Goal: Information Seeking & Learning: Learn about a topic

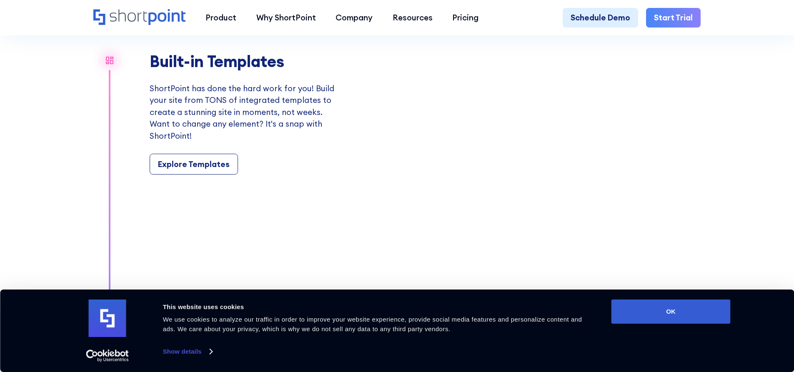
scroll to position [917, 0]
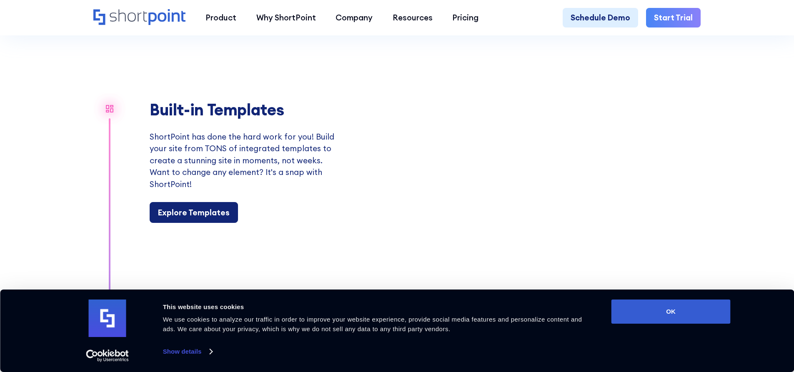
click at [197, 213] on link "Explore Templates" at bounding box center [194, 212] width 88 height 21
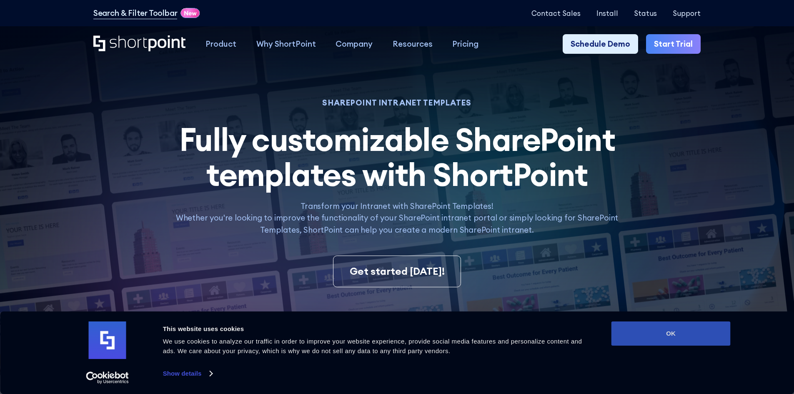
click at [663, 331] on button "OK" at bounding box center [671, 333] width 119 height 24
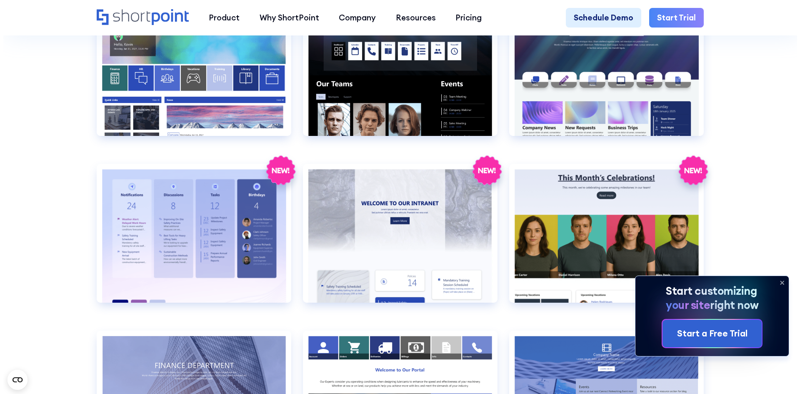
scroll to position [1626, 0]
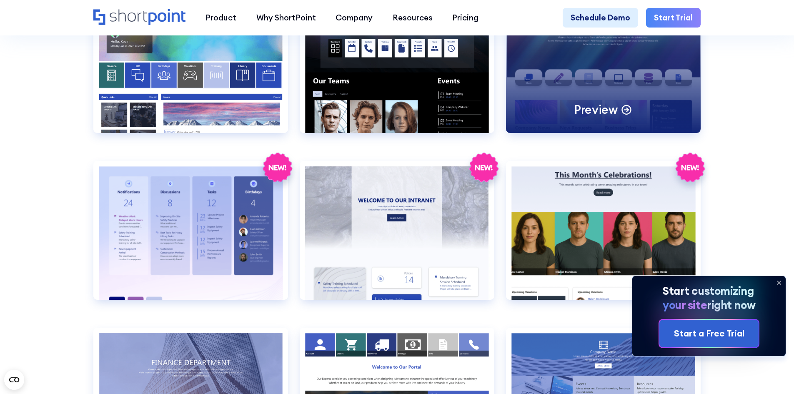
click at [612, 87] on div "Preview" at bounding box center [603, 63] width 195 height 139
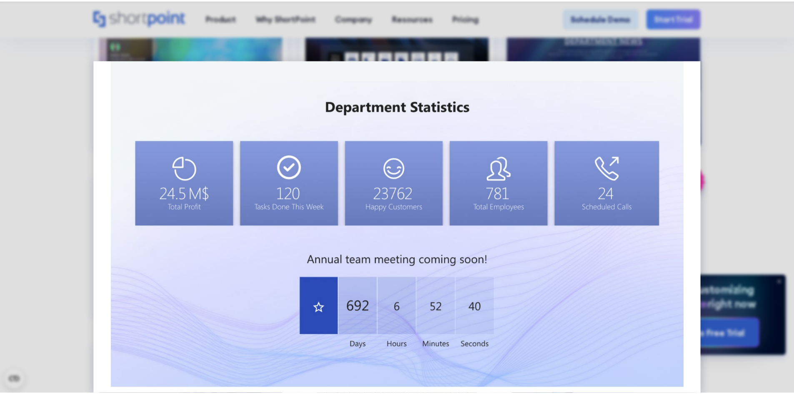
scroll to position [837, 0]
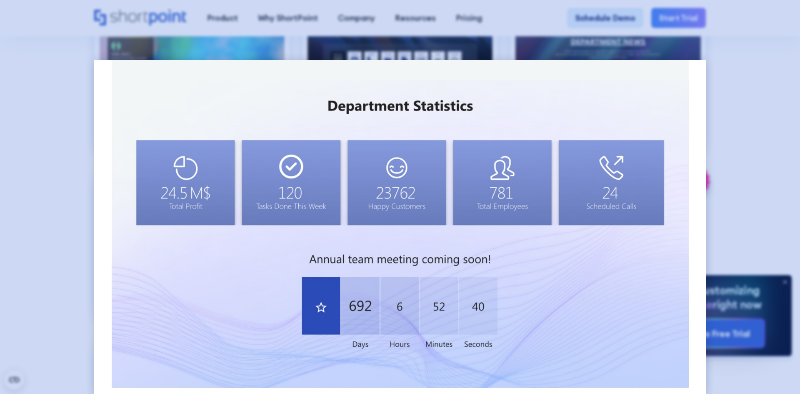
click at [71, 197] on div at bounding box center [400, 197] width 800 height 394
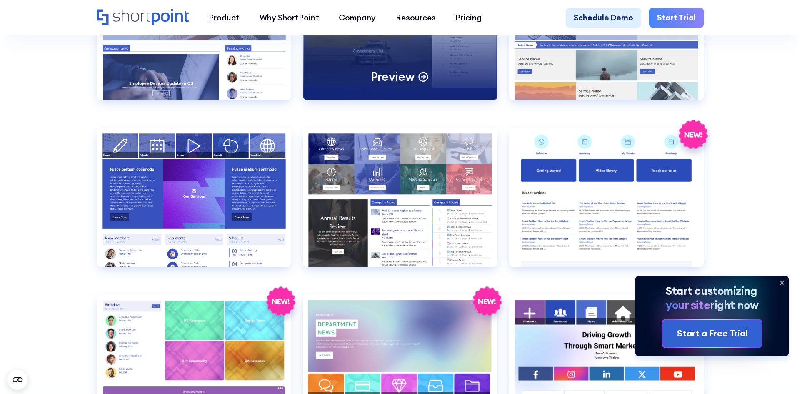
scroll to position [2001, 0]
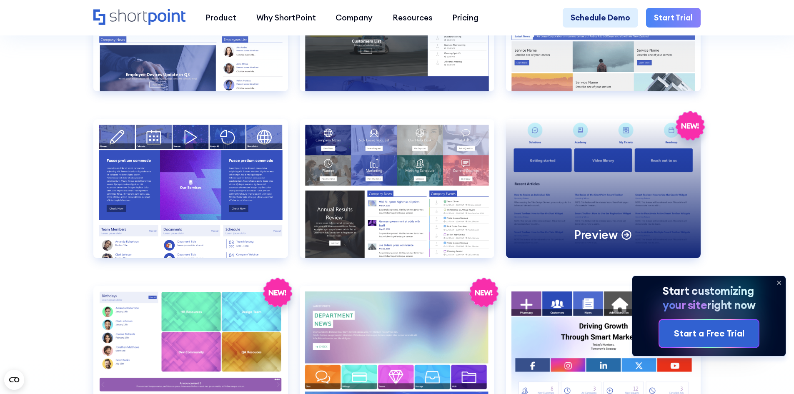
click at [615, 194] on div "Preview" at bounding box center [603, 188] width 195 height 139
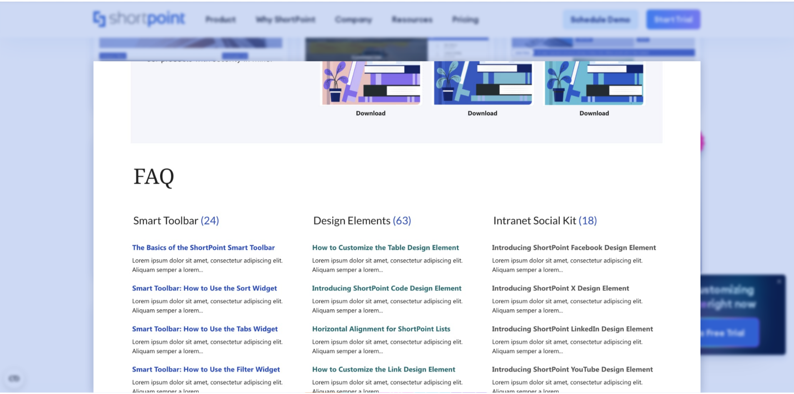
scroll to position [542, 0]
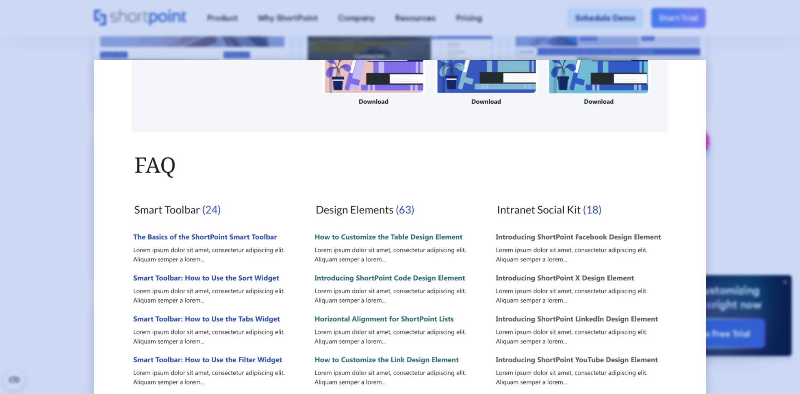
click at [13, 150] on div at bounding box center [400, 197] width 800 height 394
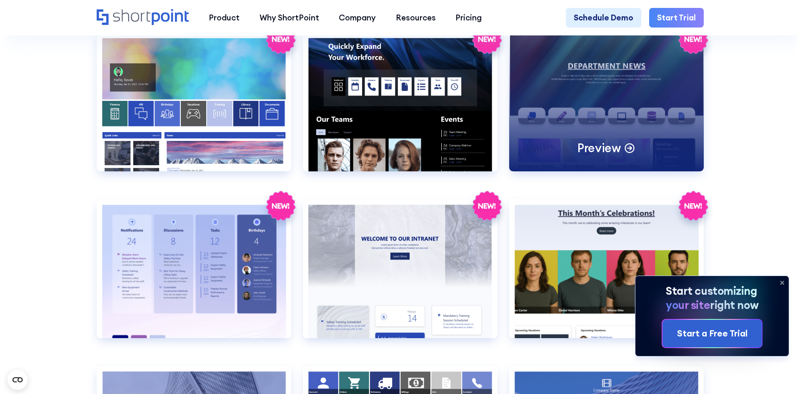
scroll to position [1542, 0]
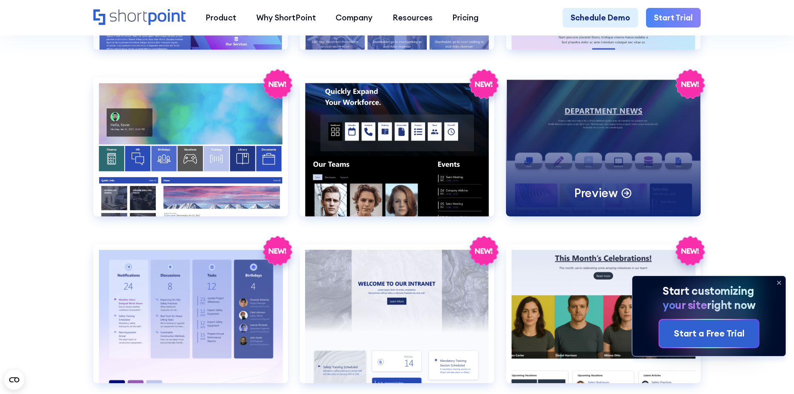
click at [582, 150] on div "Preview" at bounding box center [603, 147] width 195 height 139
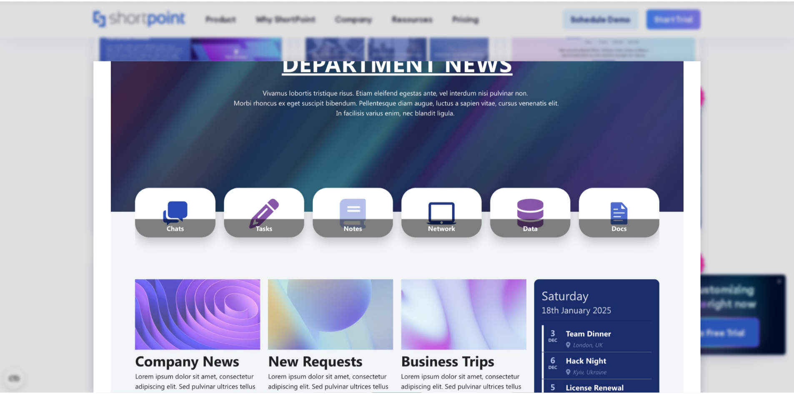
scroll to position [83, 0]
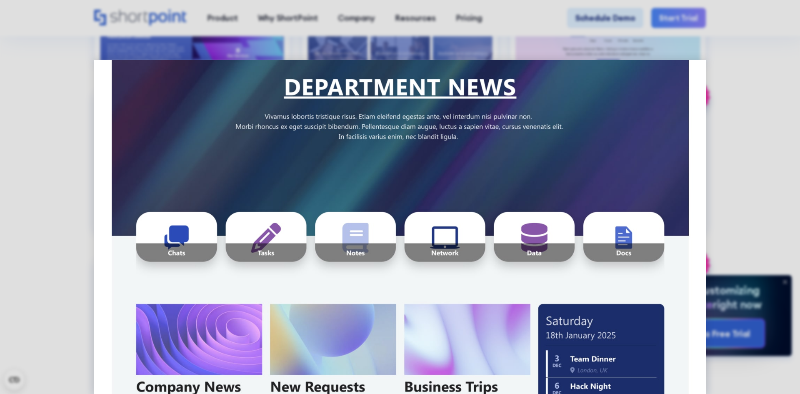
drag, startPoint x: 55, startPoint y: 144, endPoint x: 59, endPoint y: 138, distance: 7.9
click at [55, 144] on div at bounding box center [400, 197] width 800 height 394
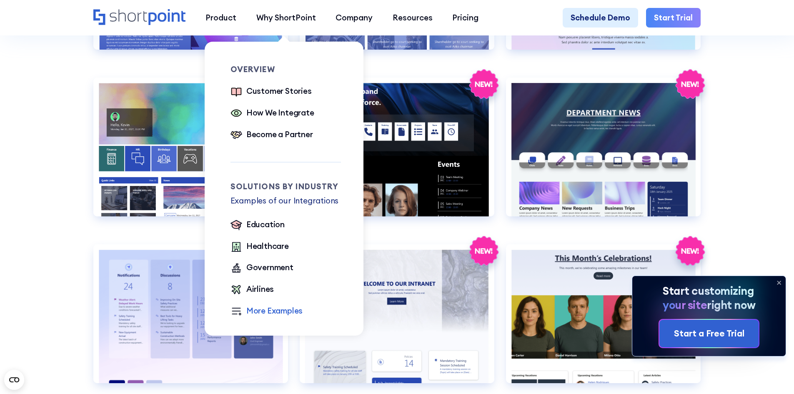
click at [269, 315] on div "More Examples" at bounding box center [274, 311] width 57 height 12
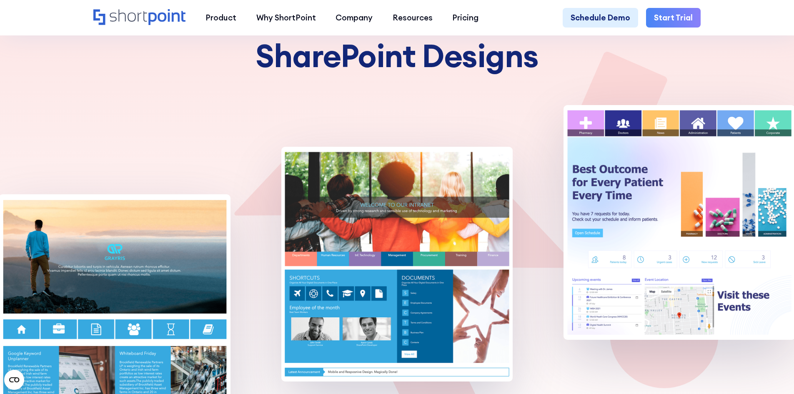
scroll to position [417, 0]
